Goal: Information Seeking & Learning: Learn about a topic

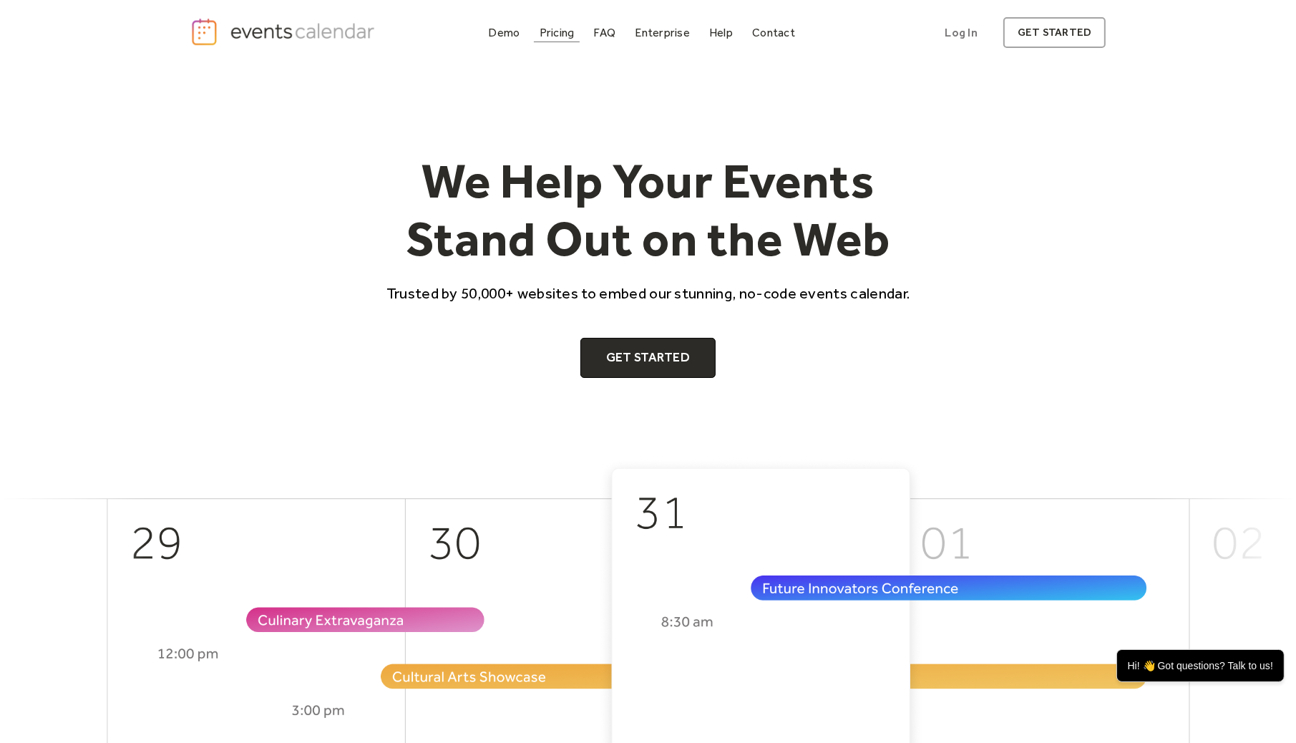
click at [569, 32] on div "Pricing" at bounding box center [557, 33] width 35 height 8
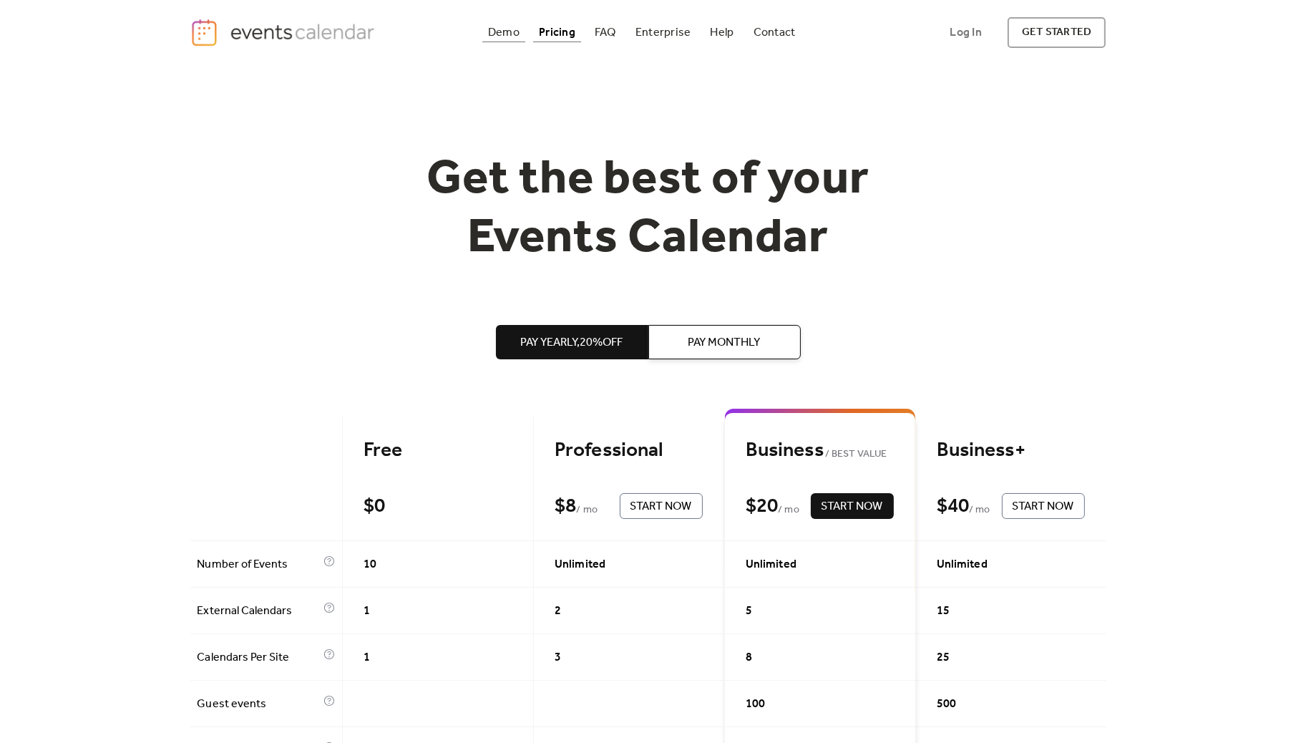
click at [503, 30] on div "Demo" at bounding box center [503, 33] width 31 height 8
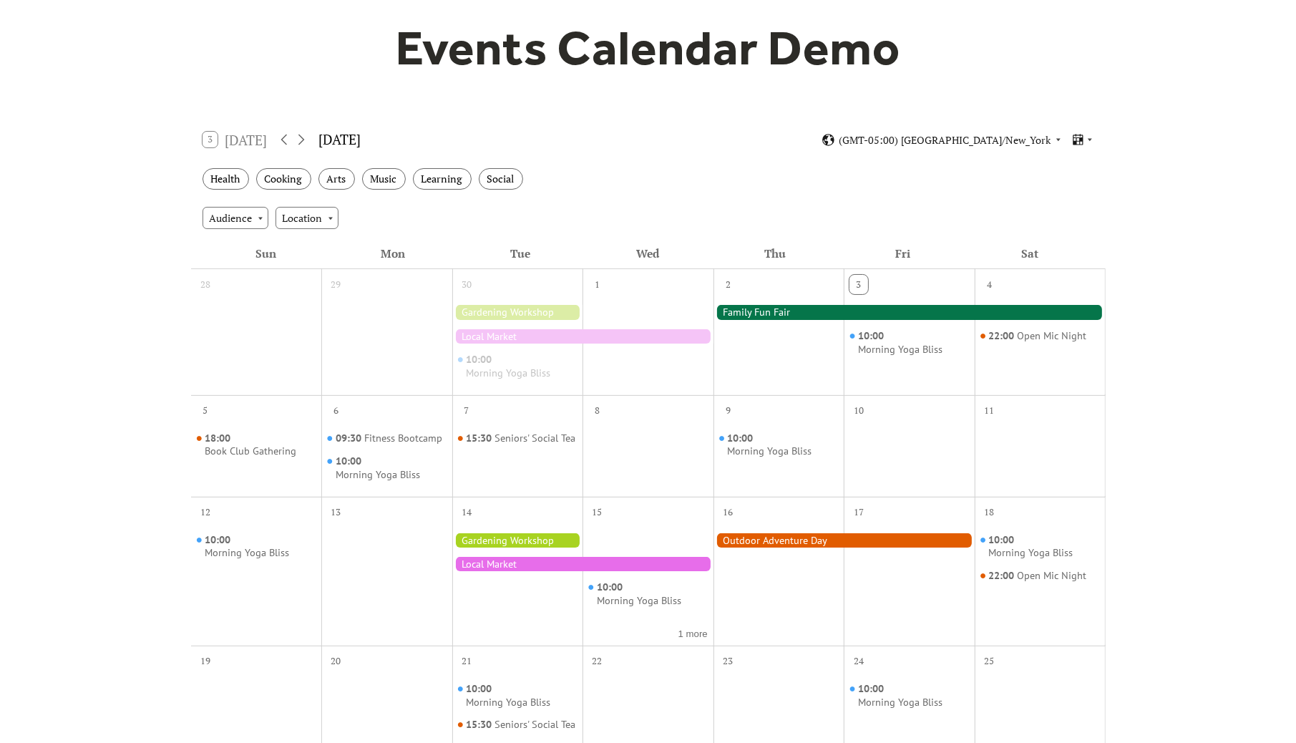
scroll to position [55, 0]
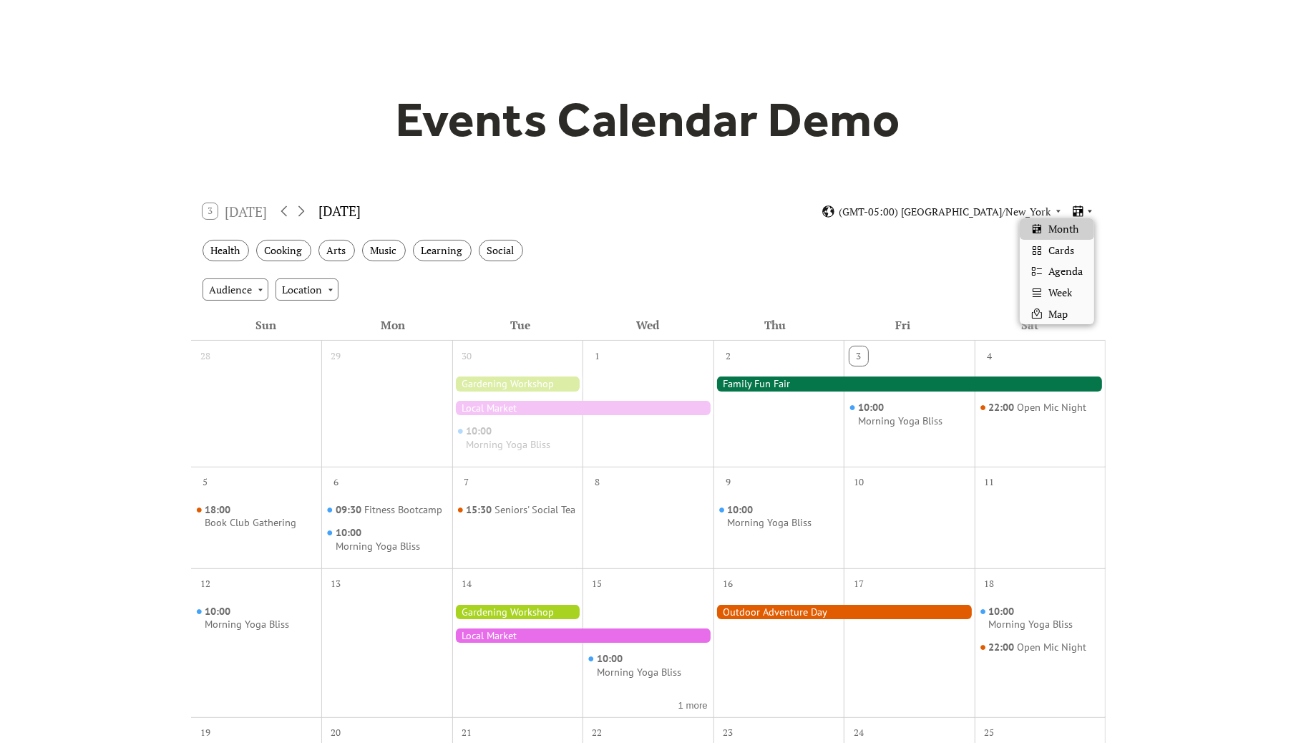
click at [1082, 208] on icon at bounding box center [1079, 210] width 10 height 11
click at [1069, 253] on span "Cards" at bounding box center [1061, 251] width 26 height 16
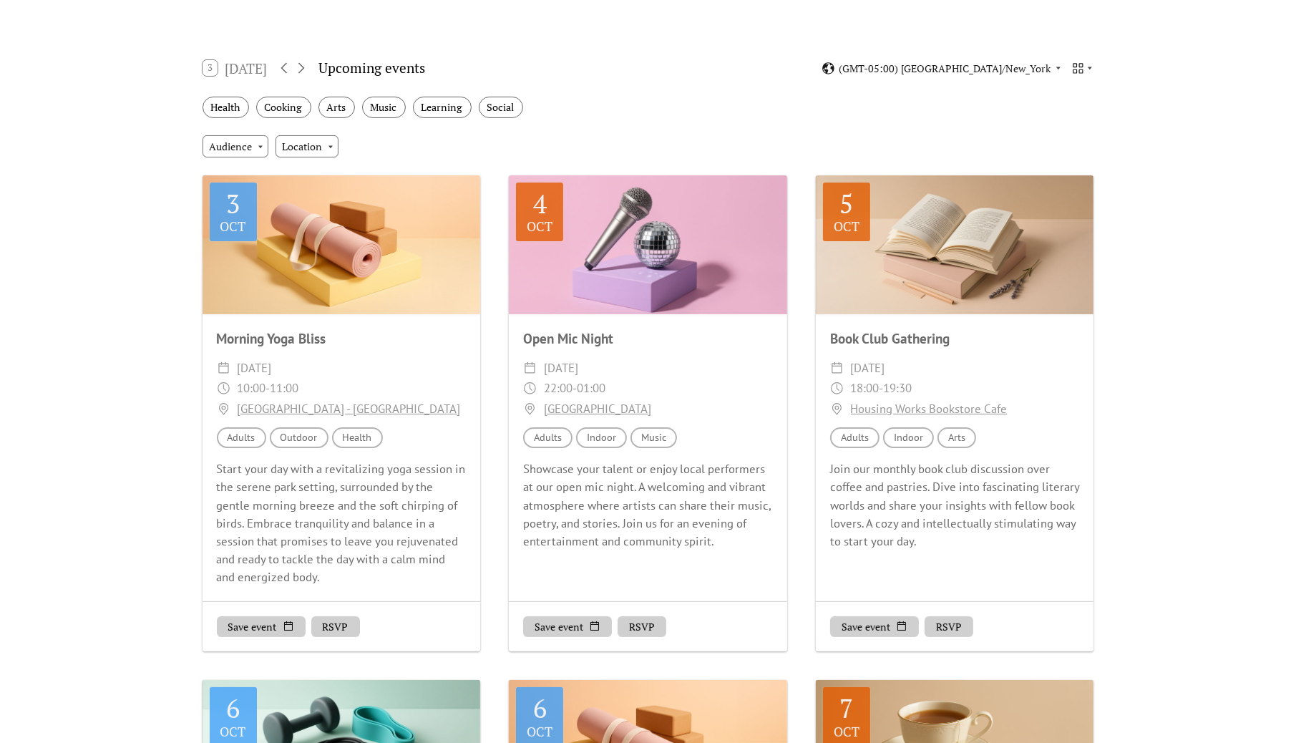
scroll to position [127, 0]
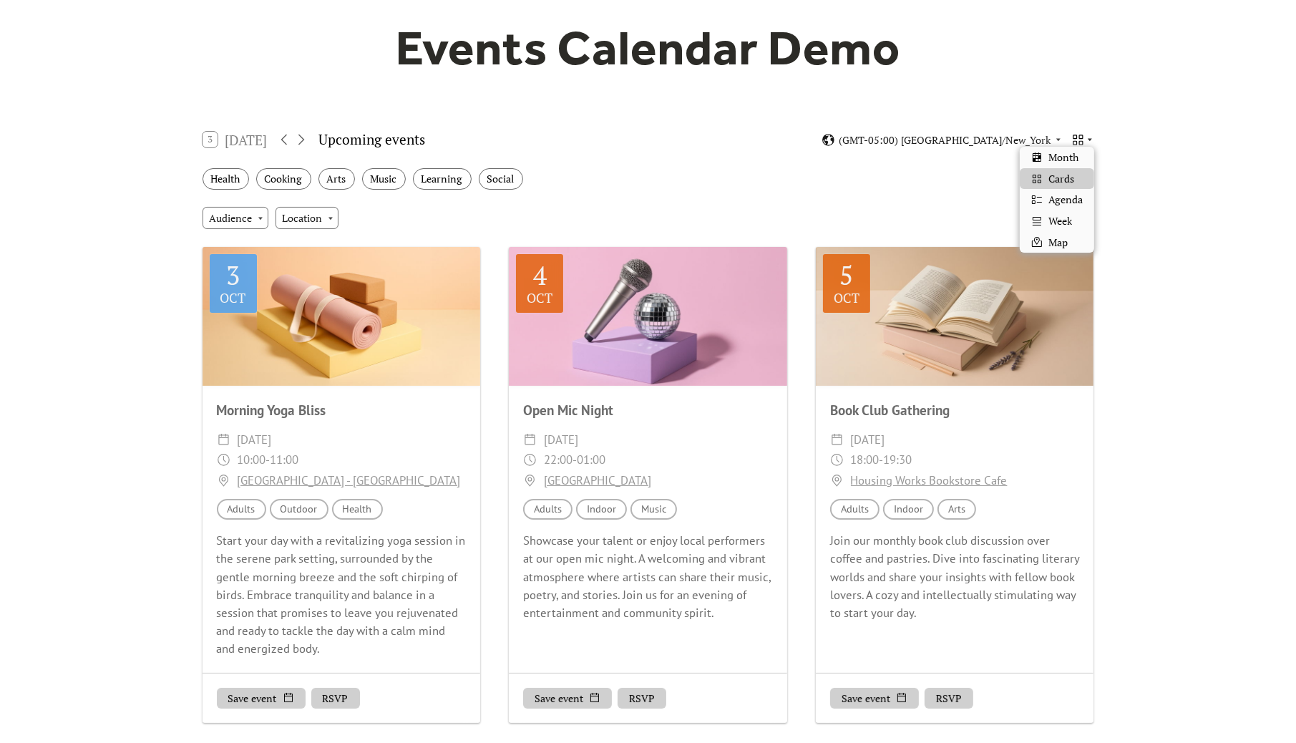
click at [1086, 135] on icon at bounding box center [1090, 139] width 9 height 9
click at [1054, 204] on span "Agenda" at bounding box center [1065, 200] width 34 height 16
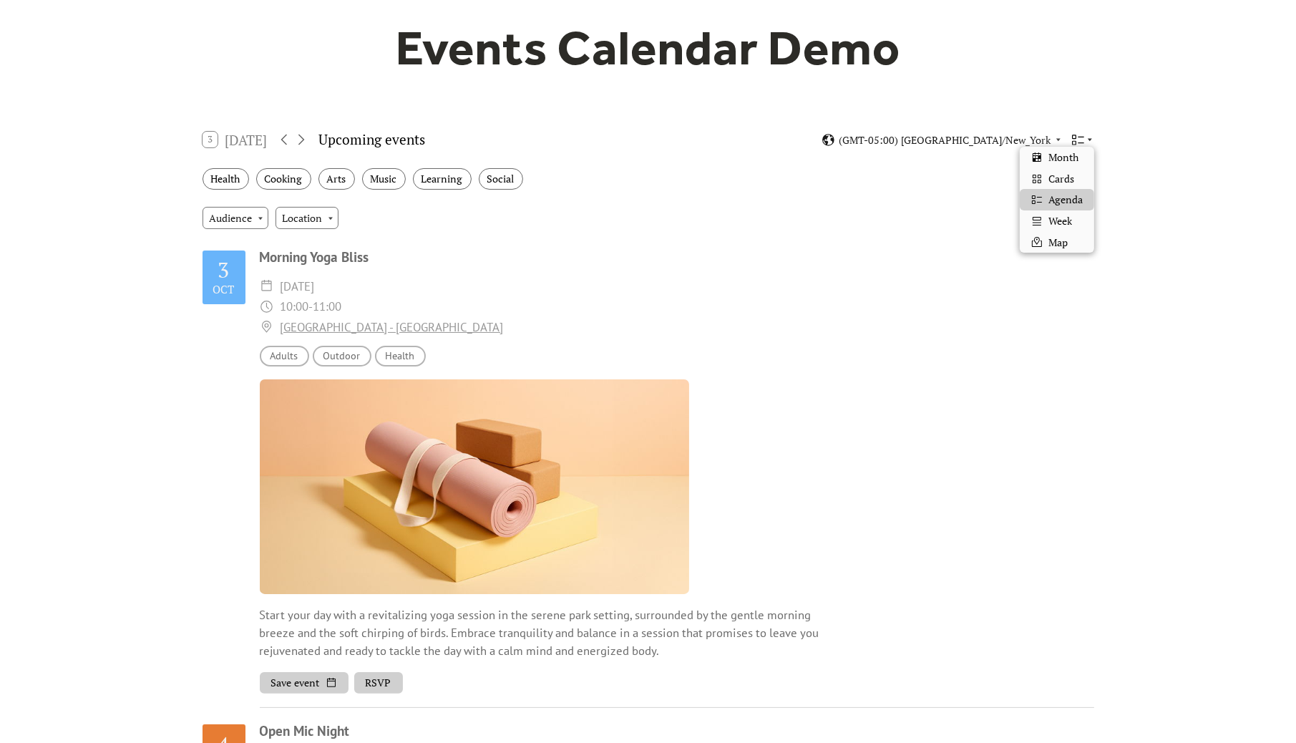
click at [1088, 140] on icon at bounding box center [1090, 139] width 9 height 9
click at [1079, 220] on div "Week" at bounding box center [1057, 220] width 74 height 21
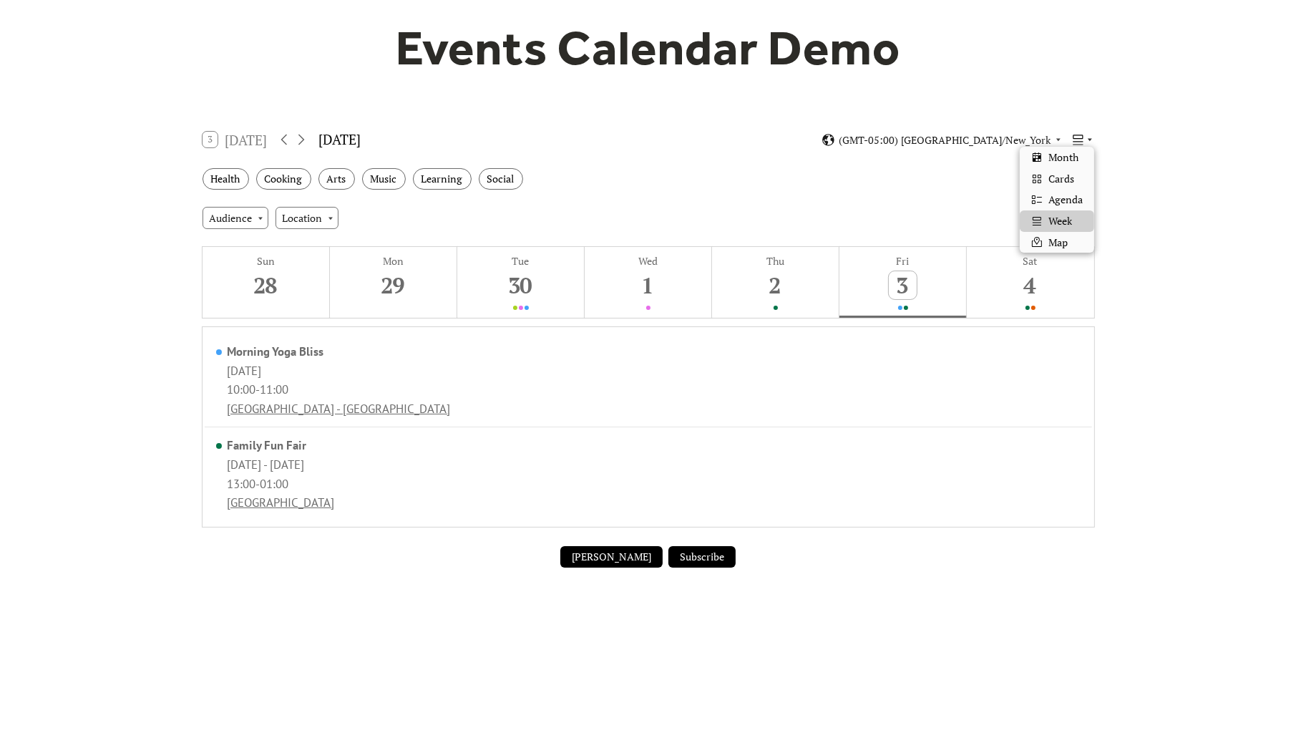
click at [1086, 140] on icon at bounding box center [1090, 139] width 9 height 9
click at [1076, 240] on div "Map" at bounding box center [1057, 242] width 74 height 21
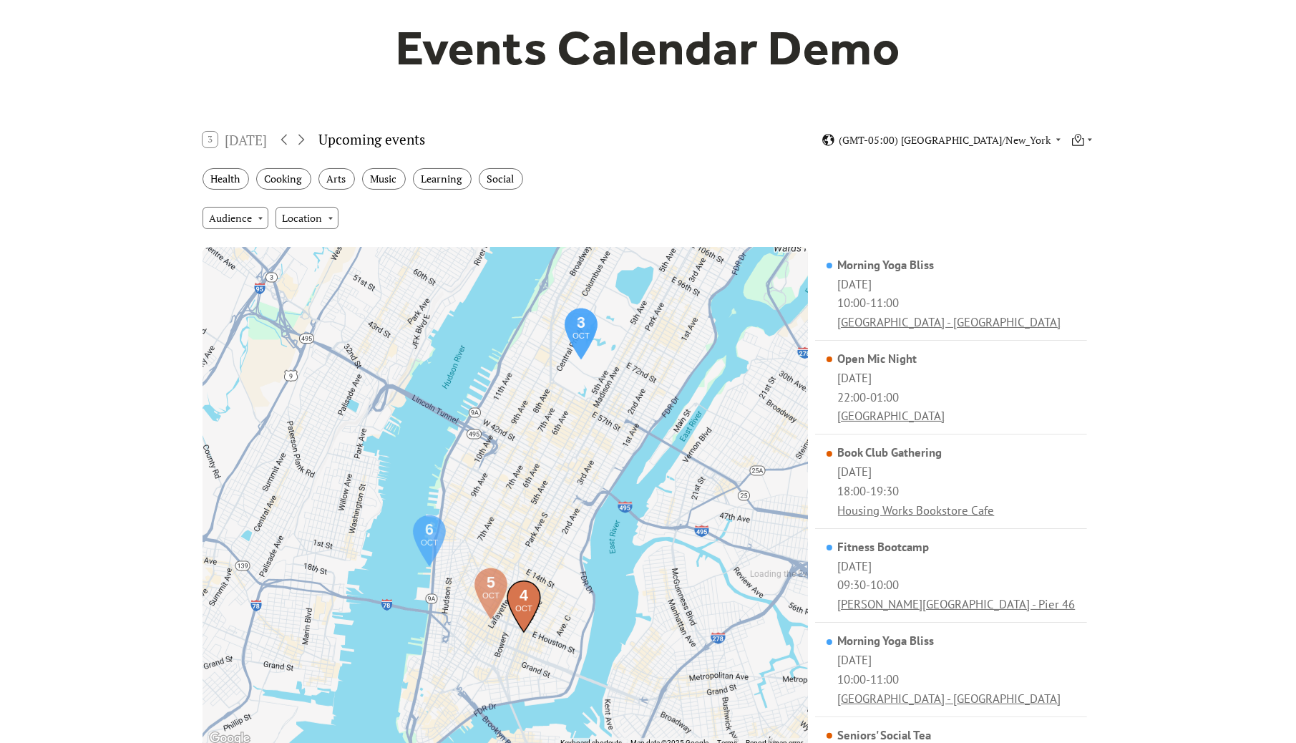
scroll to position [55, 0]
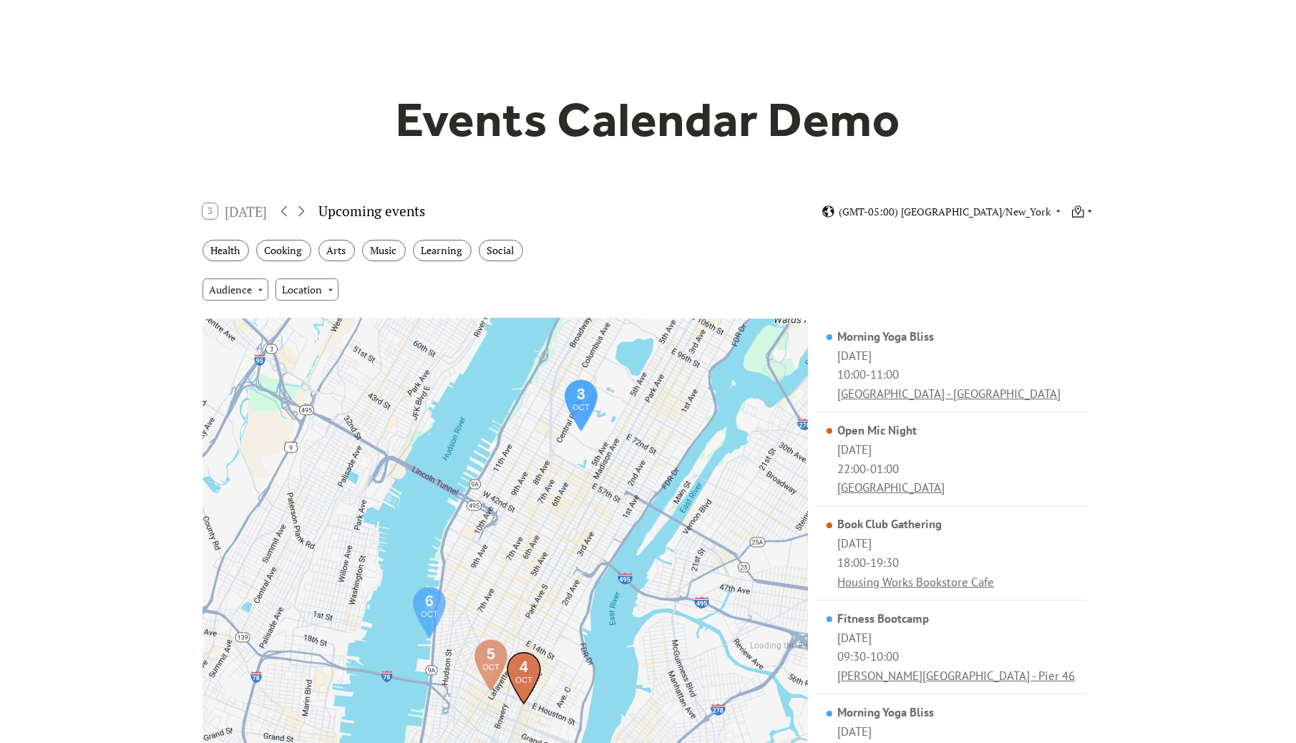
click at [1086, 208] on icon at bounding box center [1090, 211] width 9 height 9
click at [1071, 251] on span "Cards" at bounding box center [1061, 251] width 26 height 16
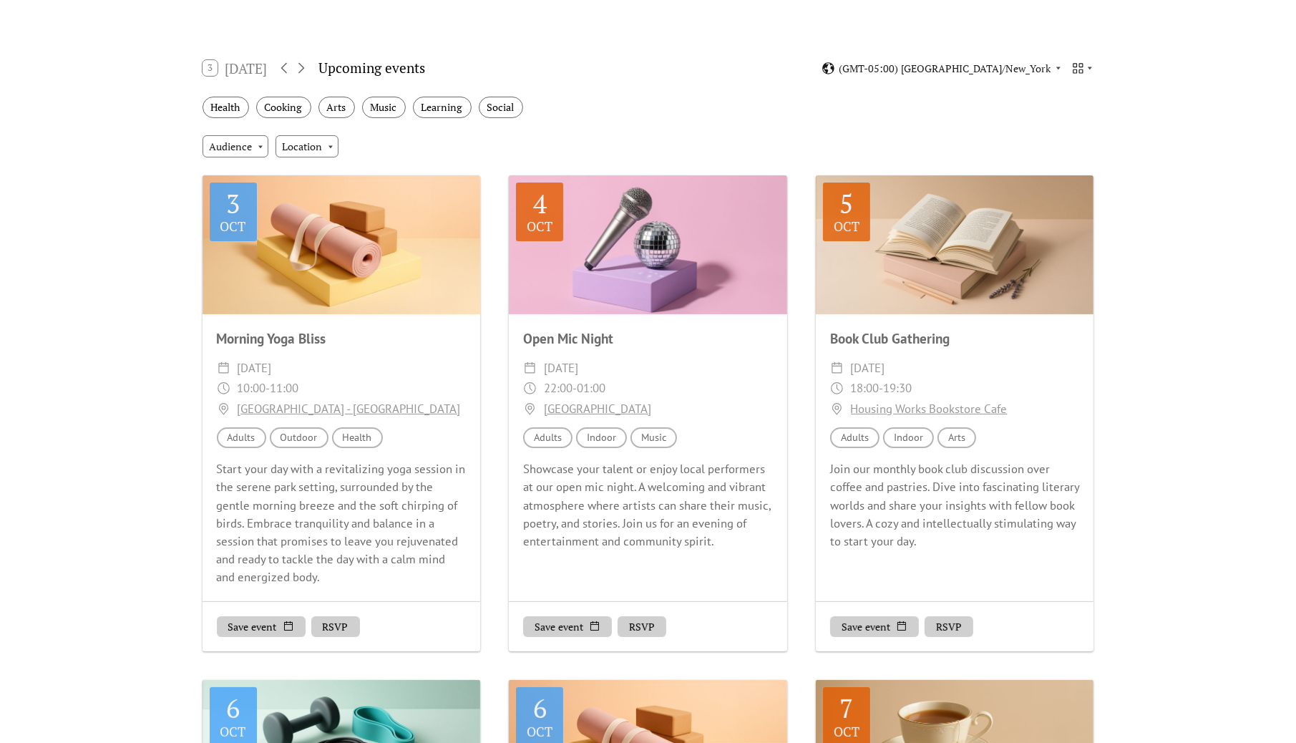
scroll to position [270, 0]
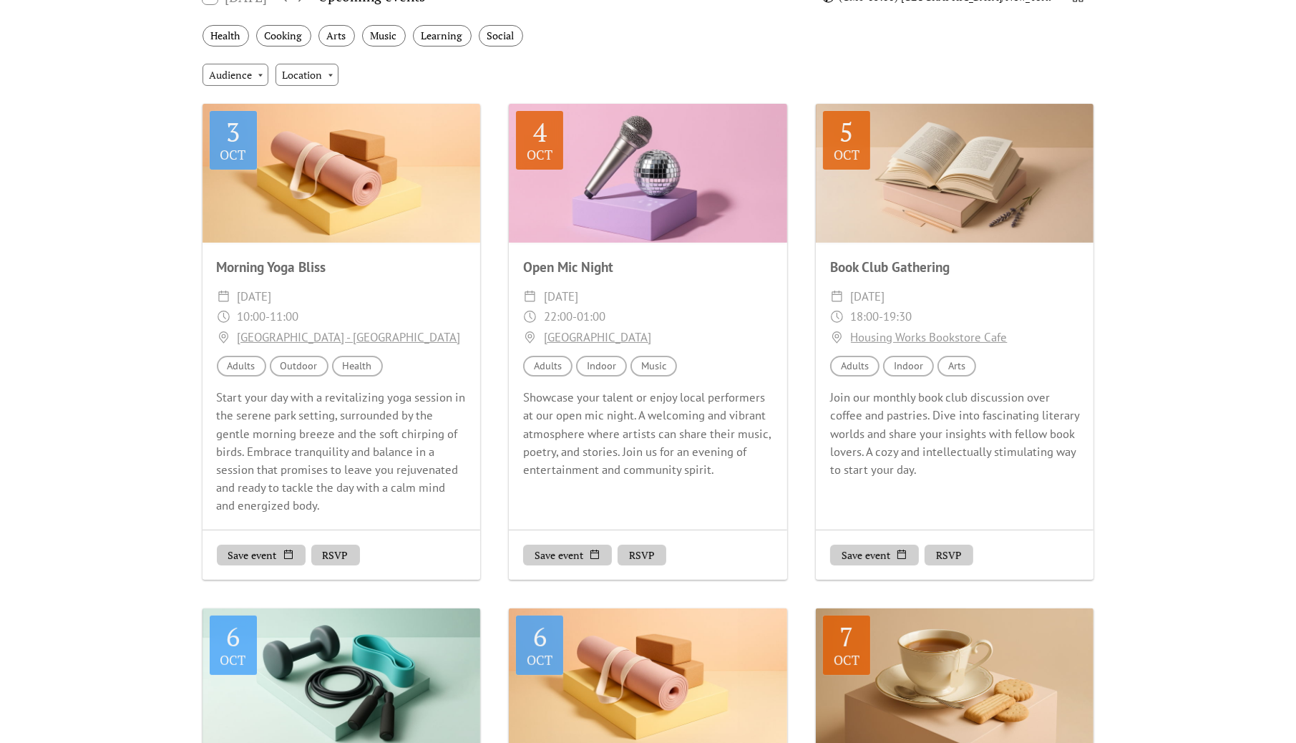
click at [265, 331] on link "Central Park - Sheep Meadow" at bounding box center [348, 337] width 223 height 21
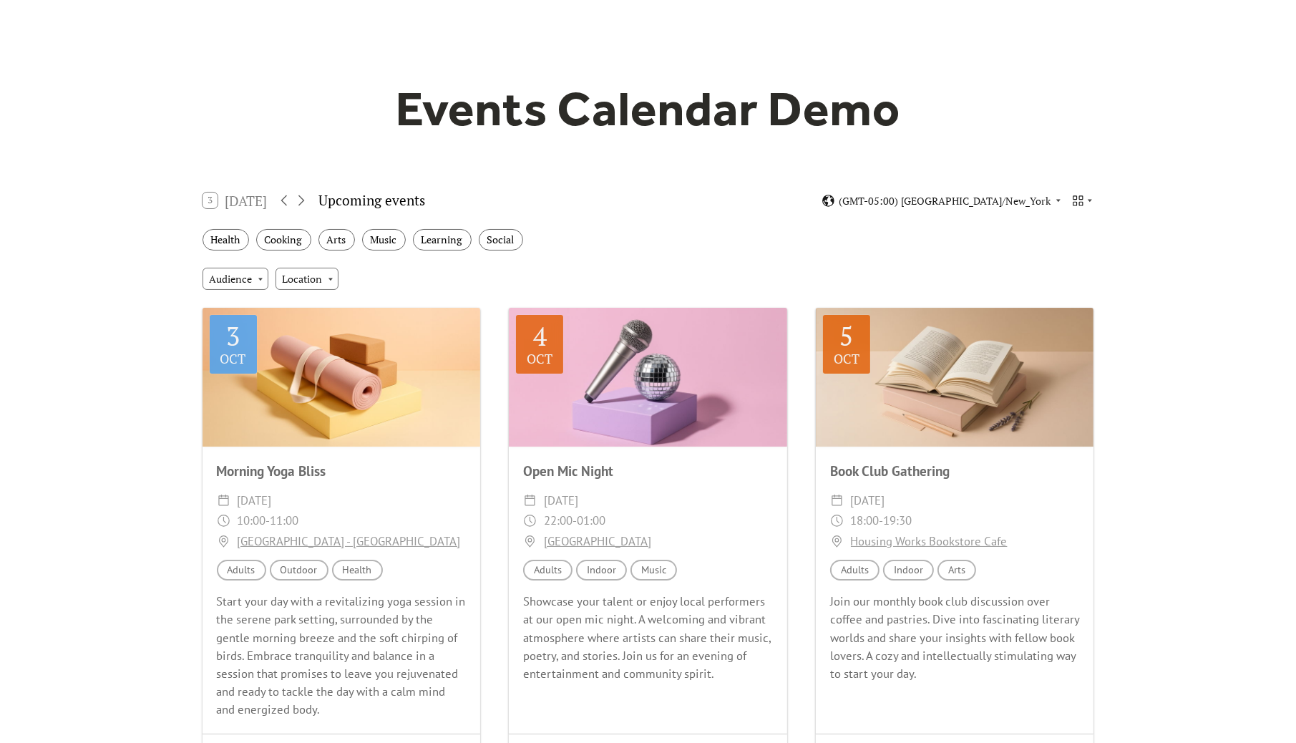
scroll to position [0, 0]
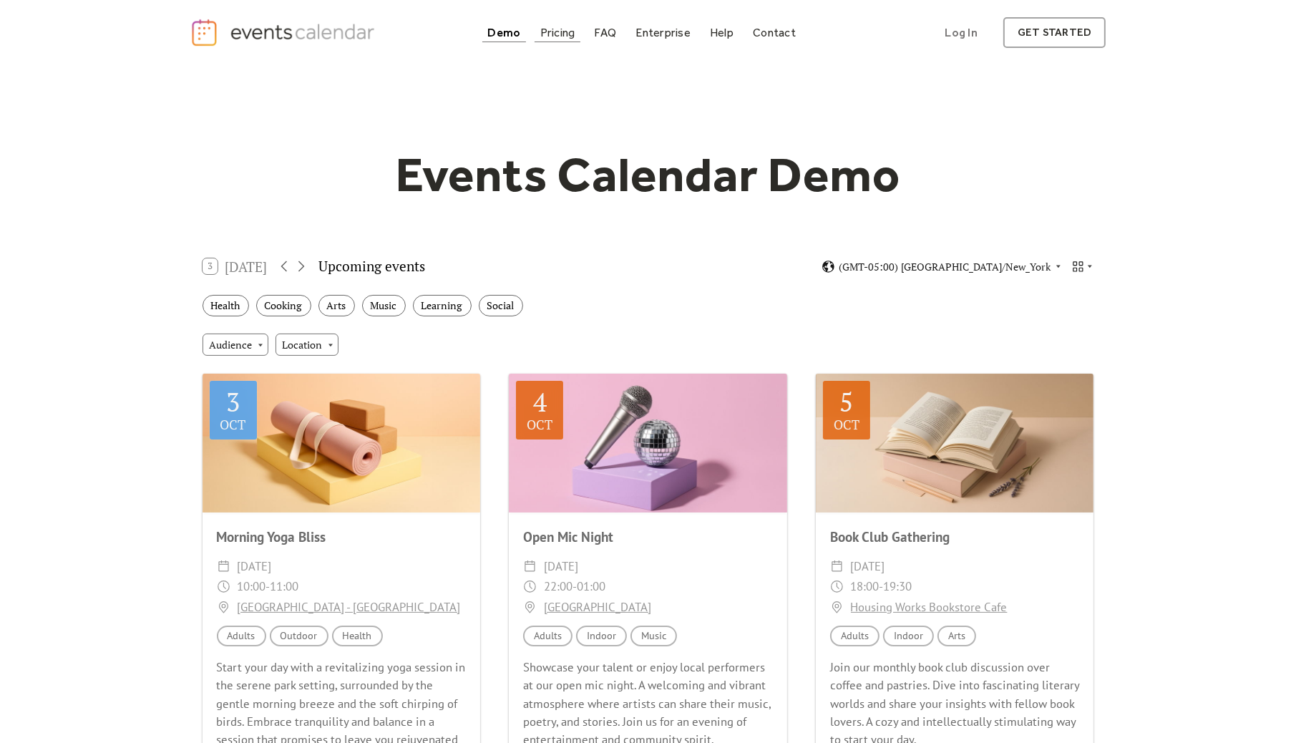
click at [566, 35] on div "Pricing" at bounding box center [557, 33] width 35 height 8
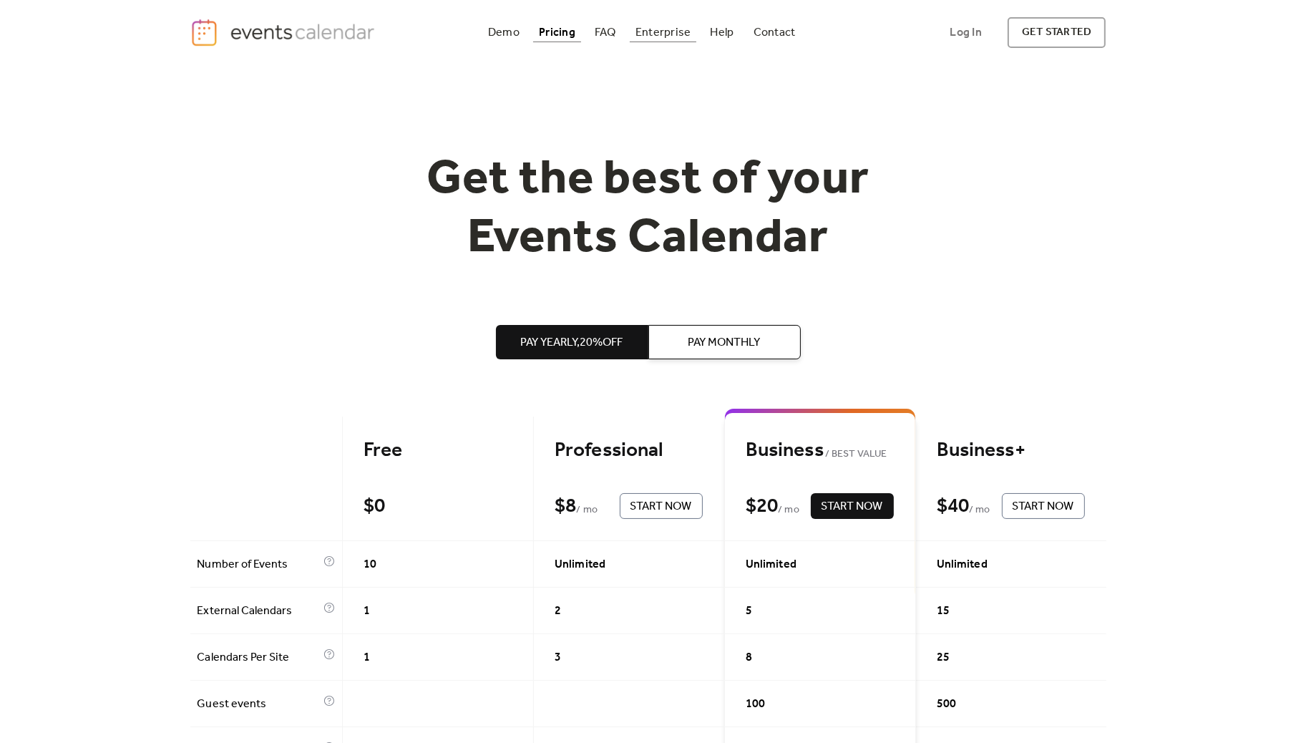
click at [663, 33] on div "Enterprise" at bounding box center [663, 33] width 55 height 8
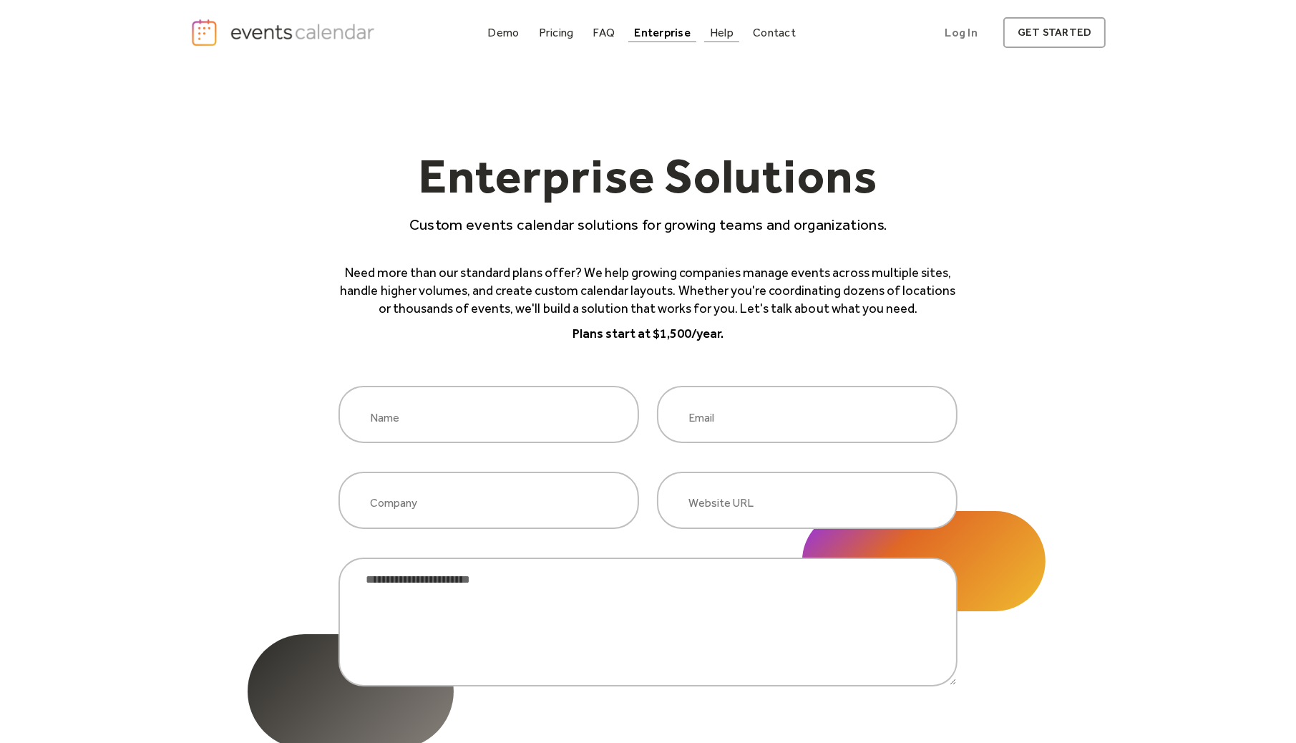
click at [718, 29] on div "Help" at bounding box center [722, 33] width 24 height 8
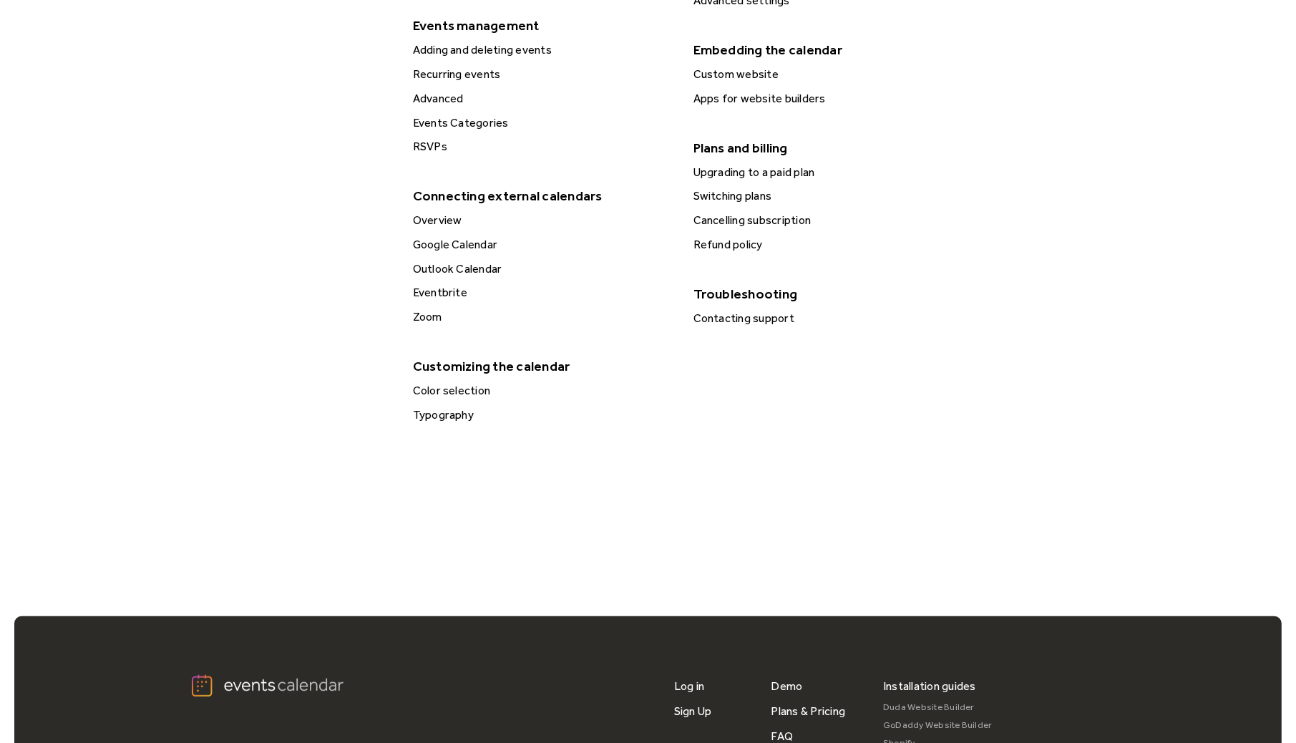
scroll to position [644, 0]
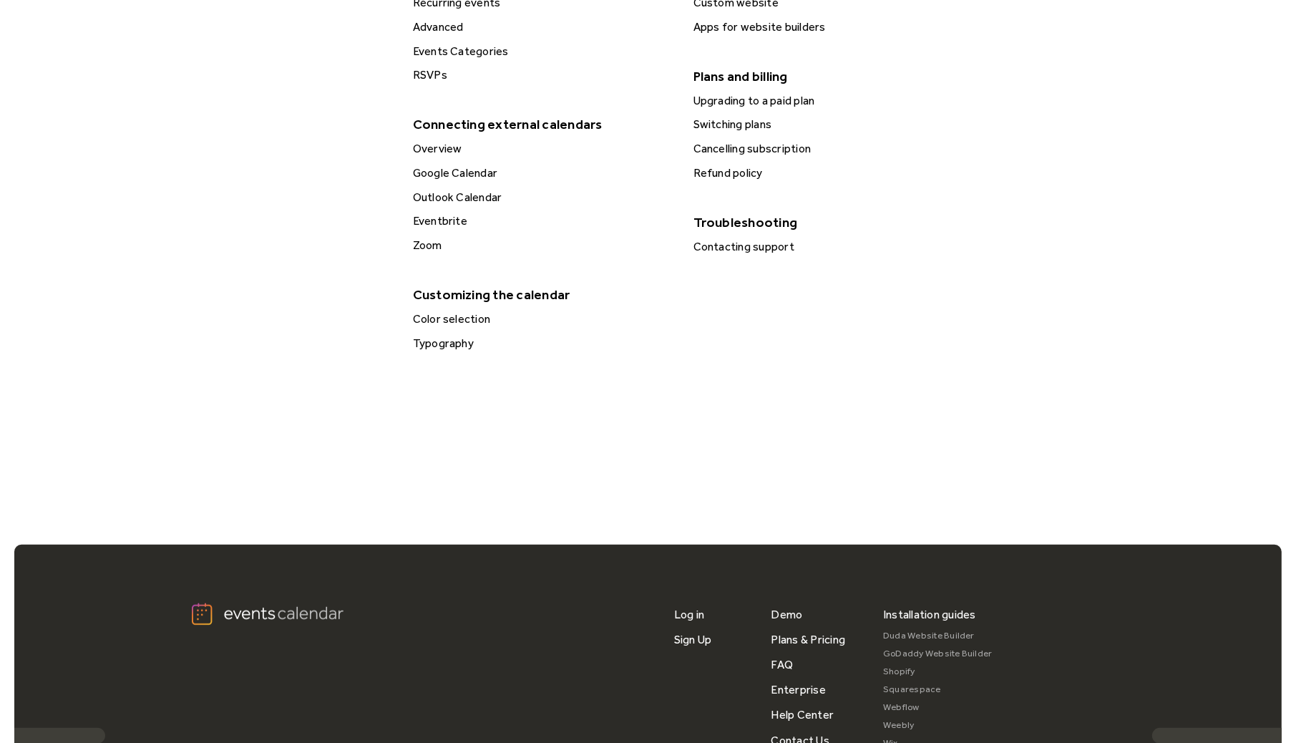
click at [465, 314] on div "Color selection" at bounding box center [543, 319] width 268 height 19
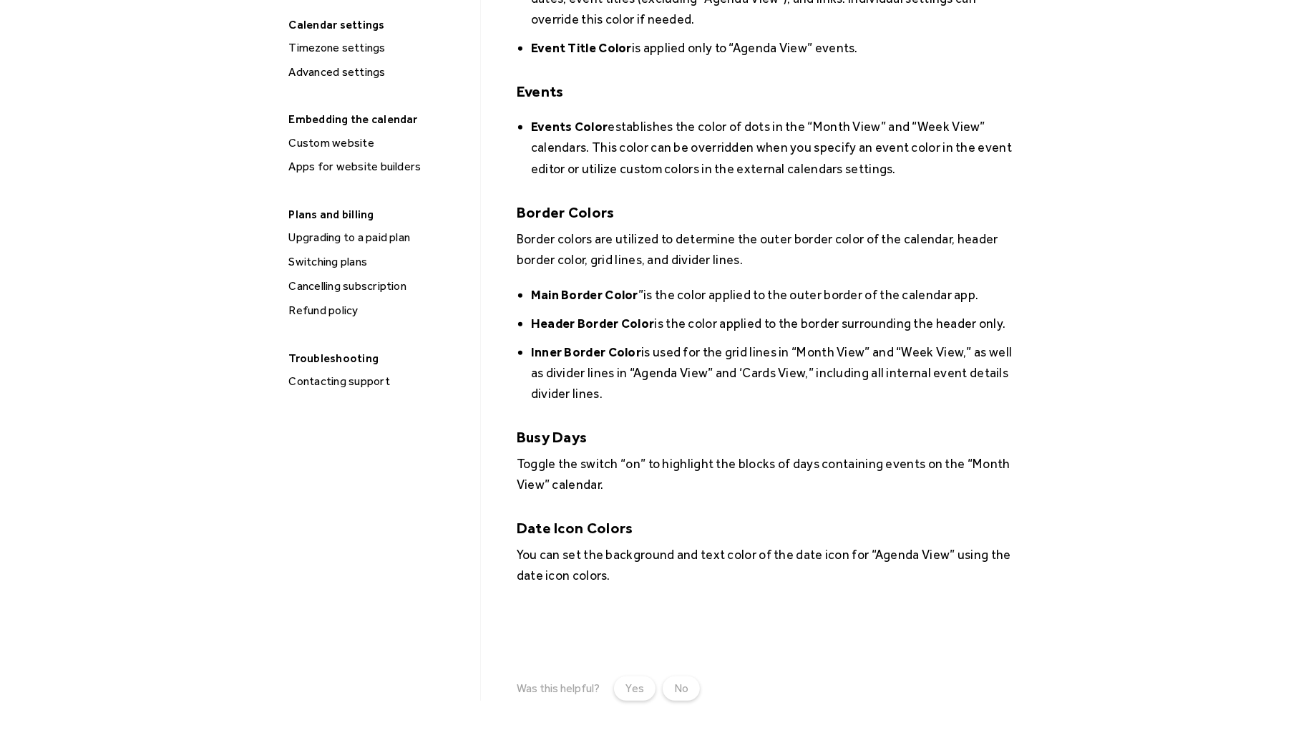
scroll to position [859, 0]
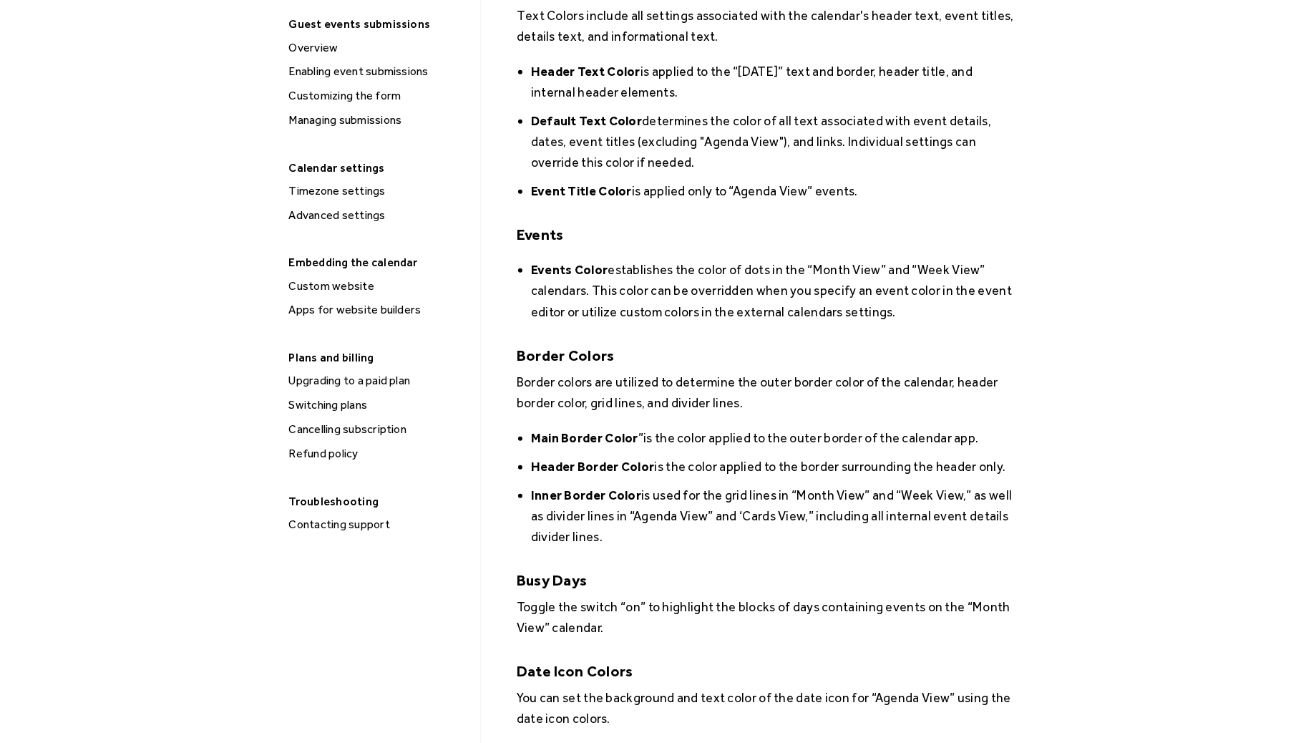
click at [347, 281] on div "Custom website" at bounding box center [380, 286] width 190 height 19
